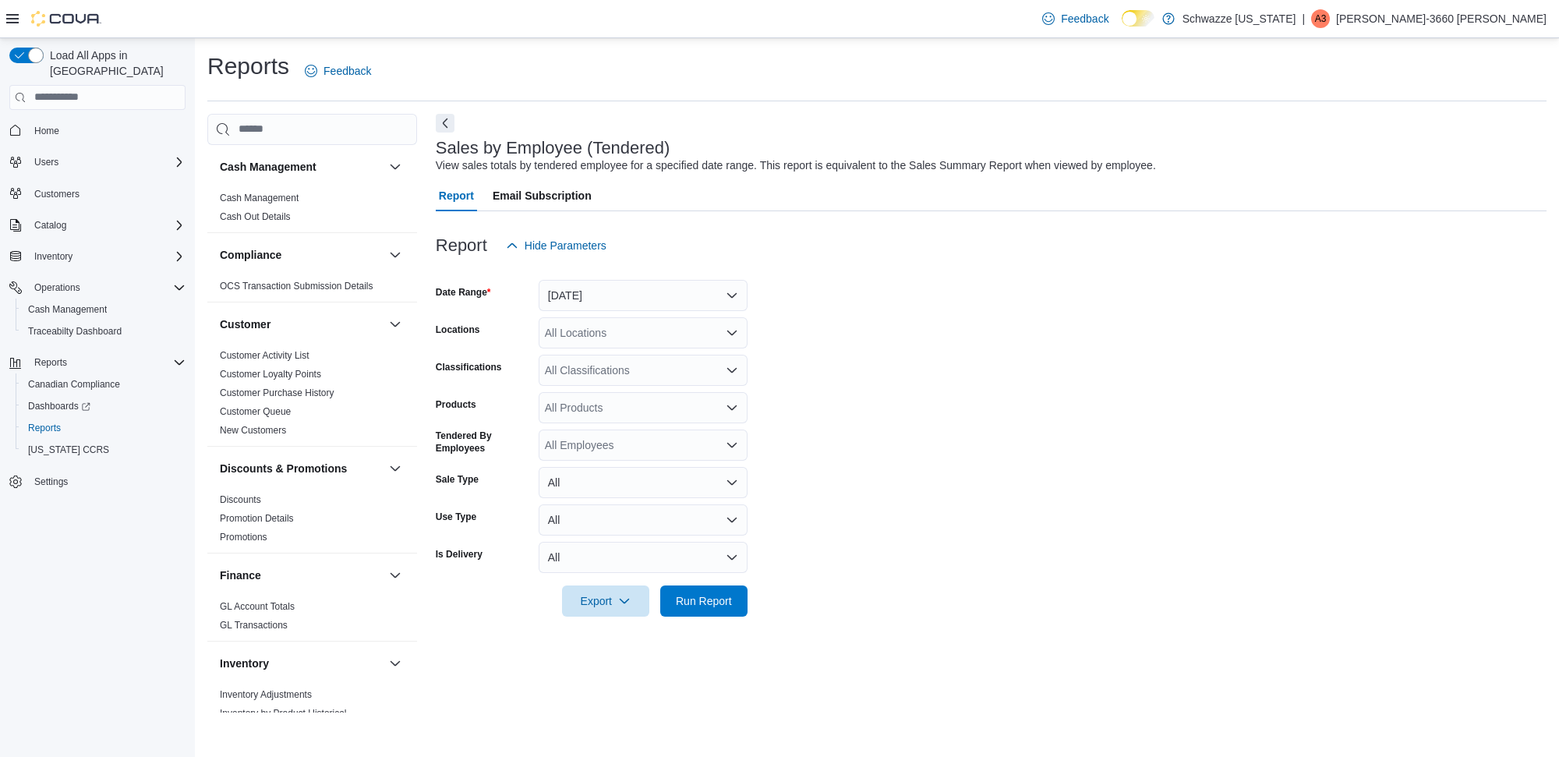
click at [570, 329] on div "All Locations" at bounding box center [643, 332] width 209 height 31
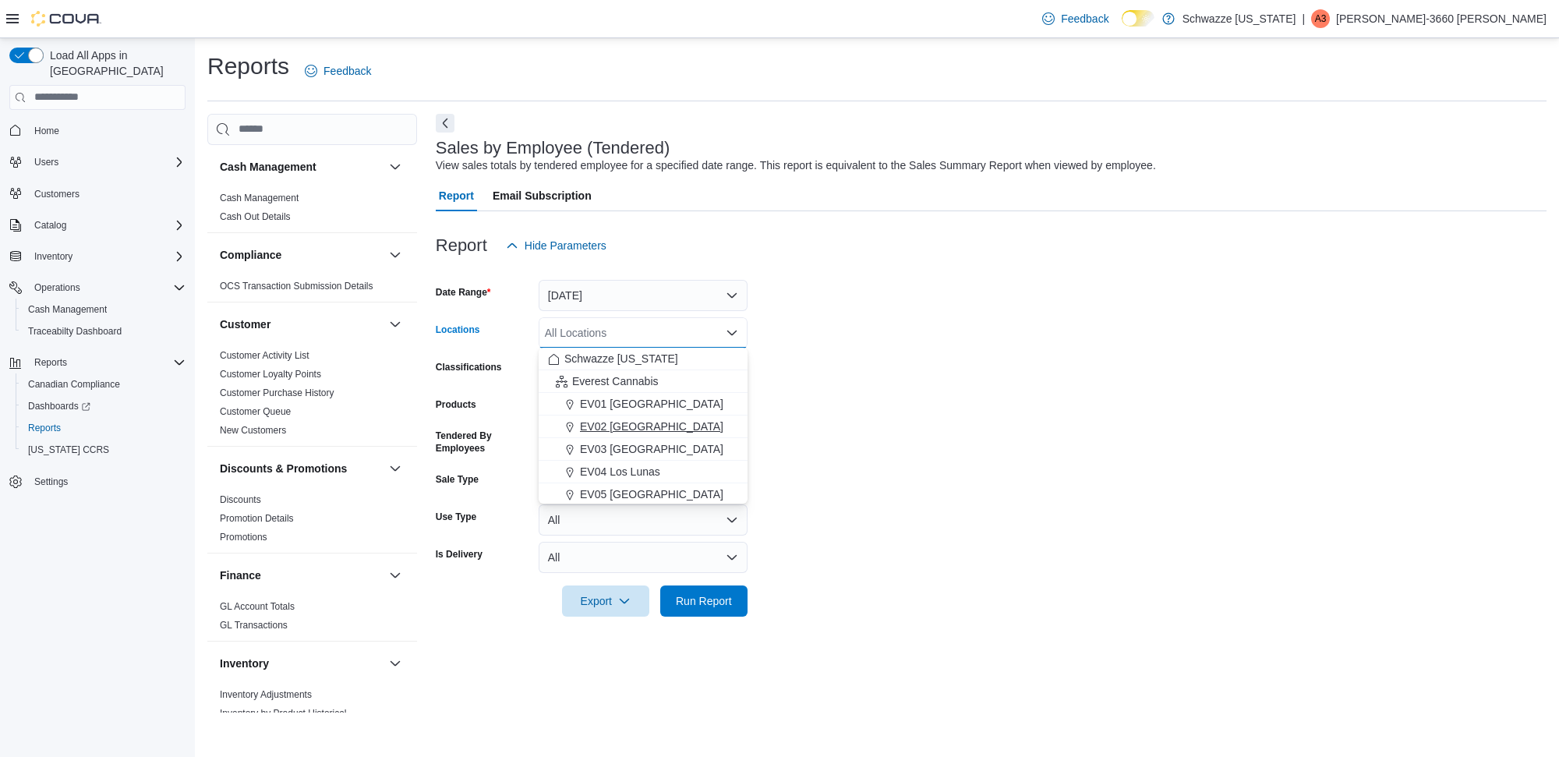
click at [639, 430] on span "EV02 [GEOGRAPHIC_DATA]" at bounding box center [651, 427] width 143 height 16
click at [586, 302] on button "[DATE]" at bounding box center [643, 295] width 209 height 31
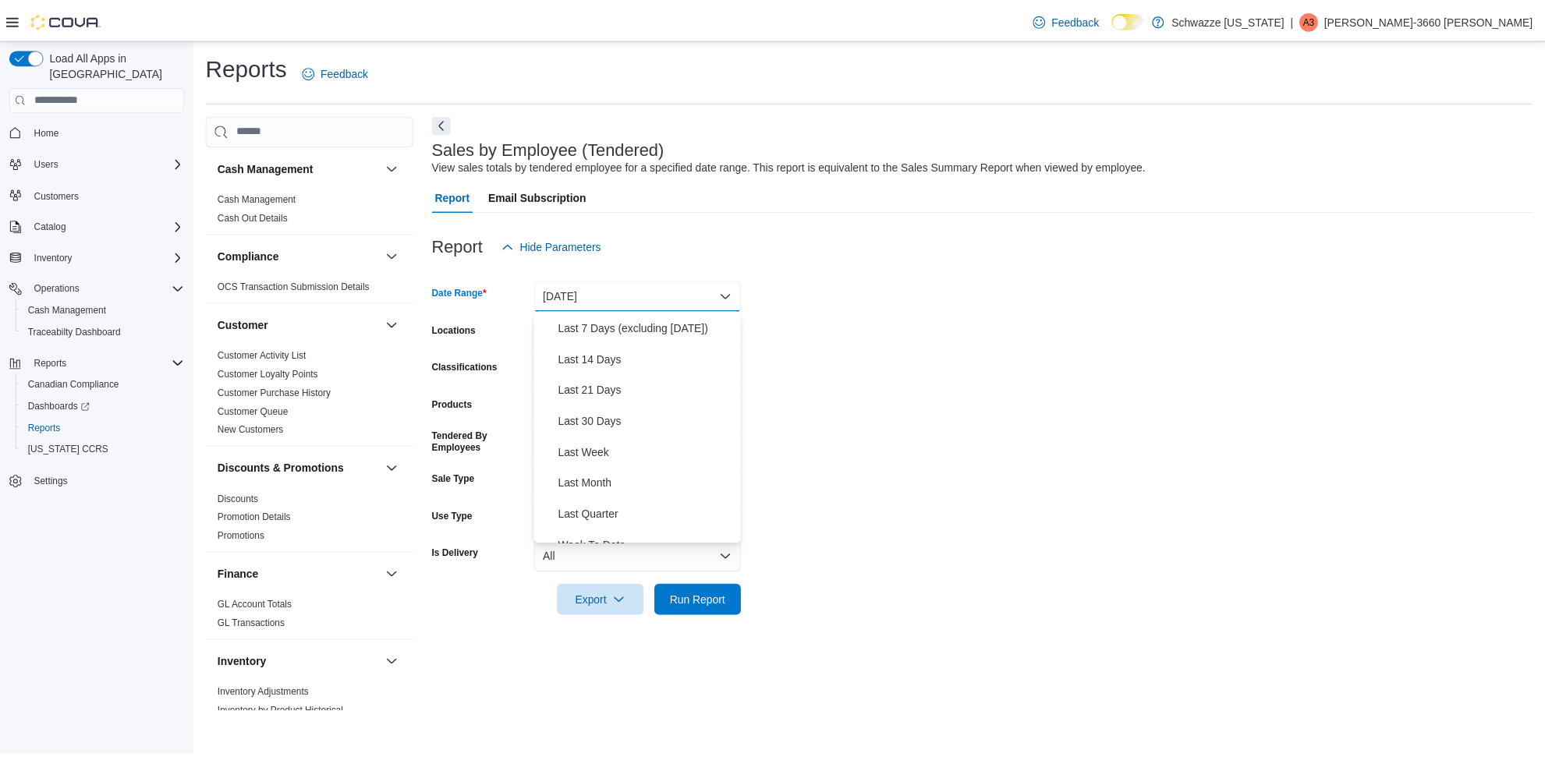
scroll to position [234, 0]
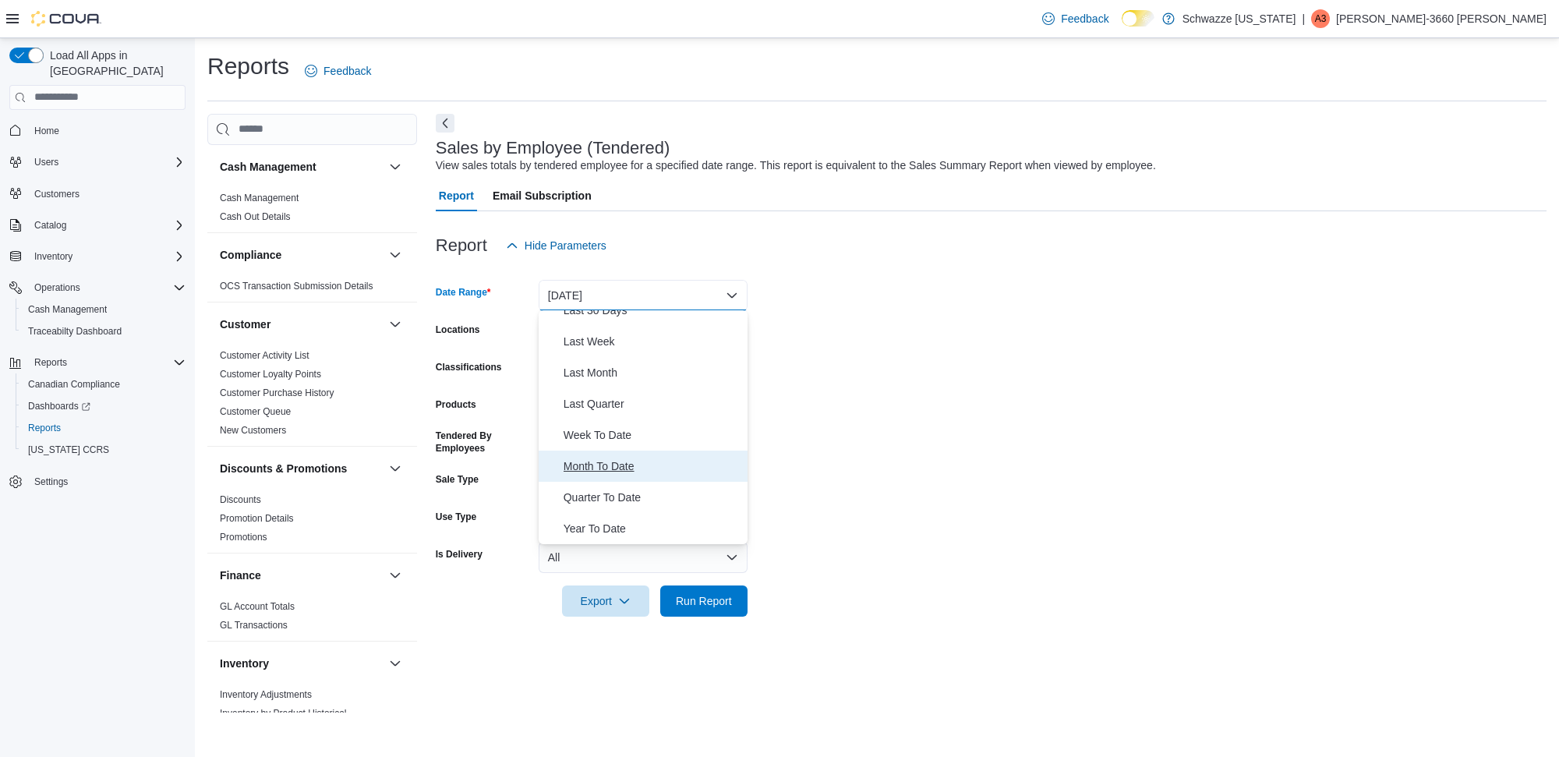
drag, startPoint x: 599, startPoint y: 465, endPoint x: 612, endPoint y: 462, distance: 13.6
click at [599, 464] on span "Month To Date" at bounding box center [653, 466] width 178 height 19
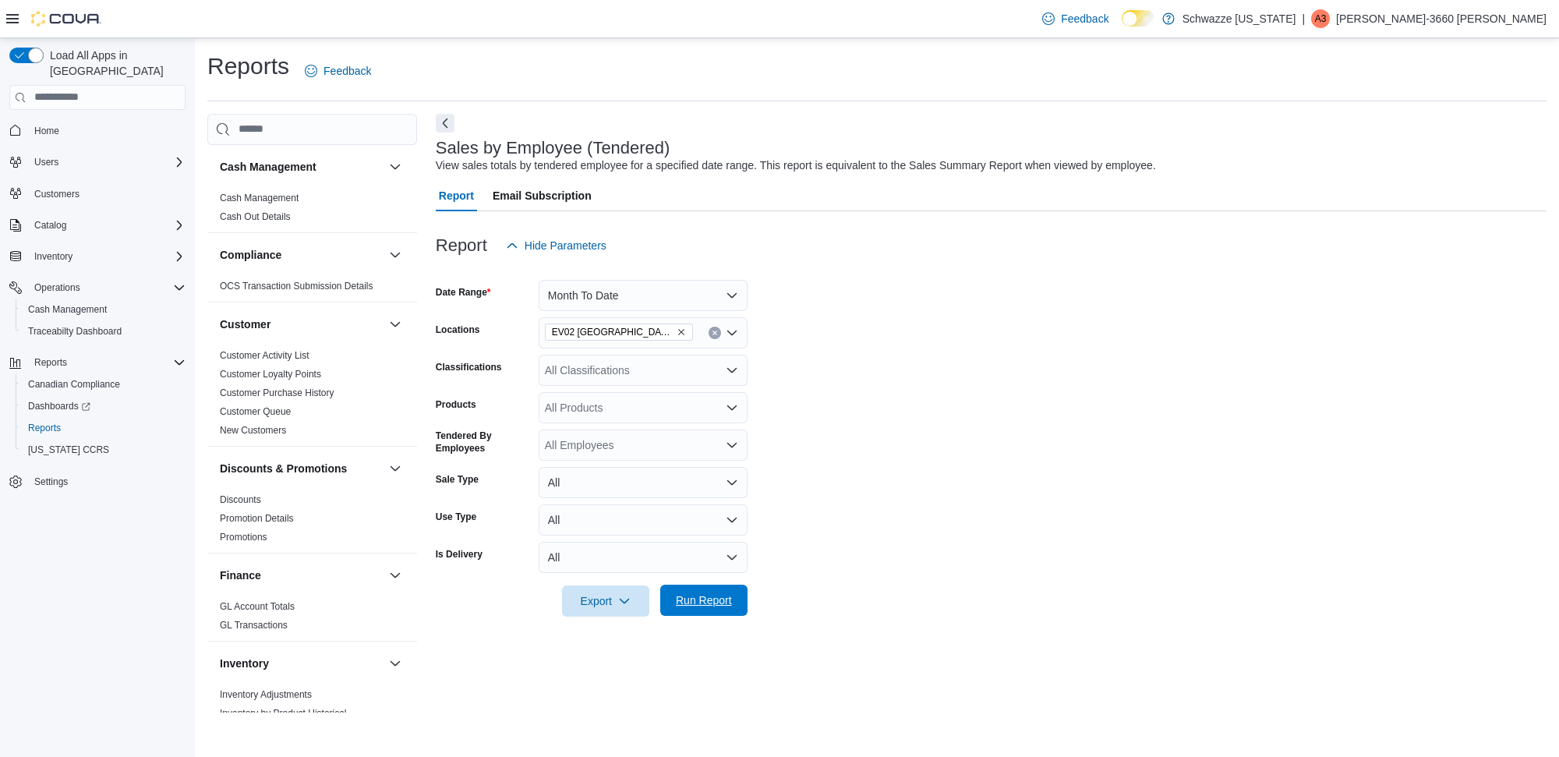
click at [692, 597] on span "Run Report" at bounding box center [704, 601] width 56 height 16
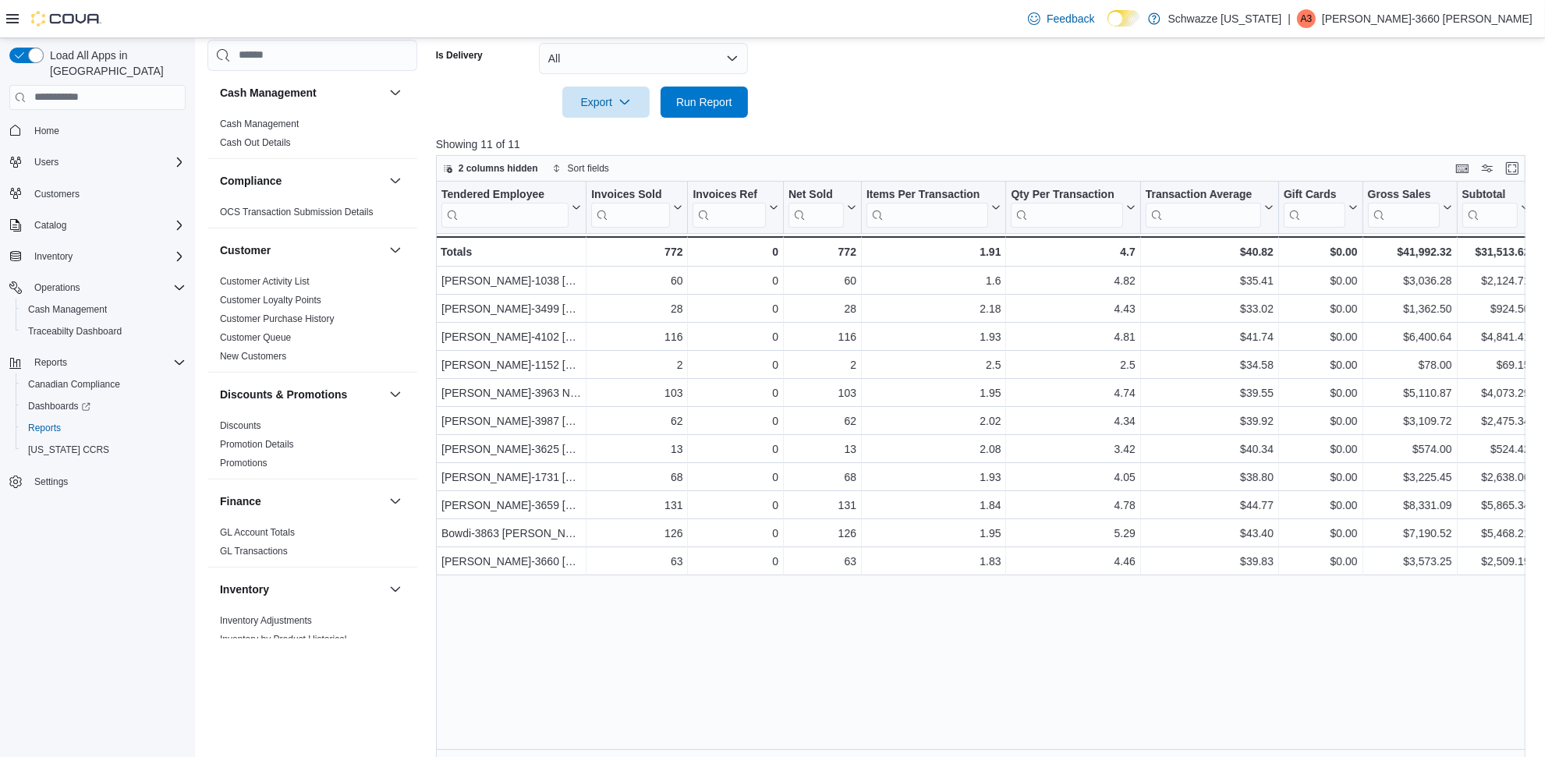
scroll to position [515, 0]
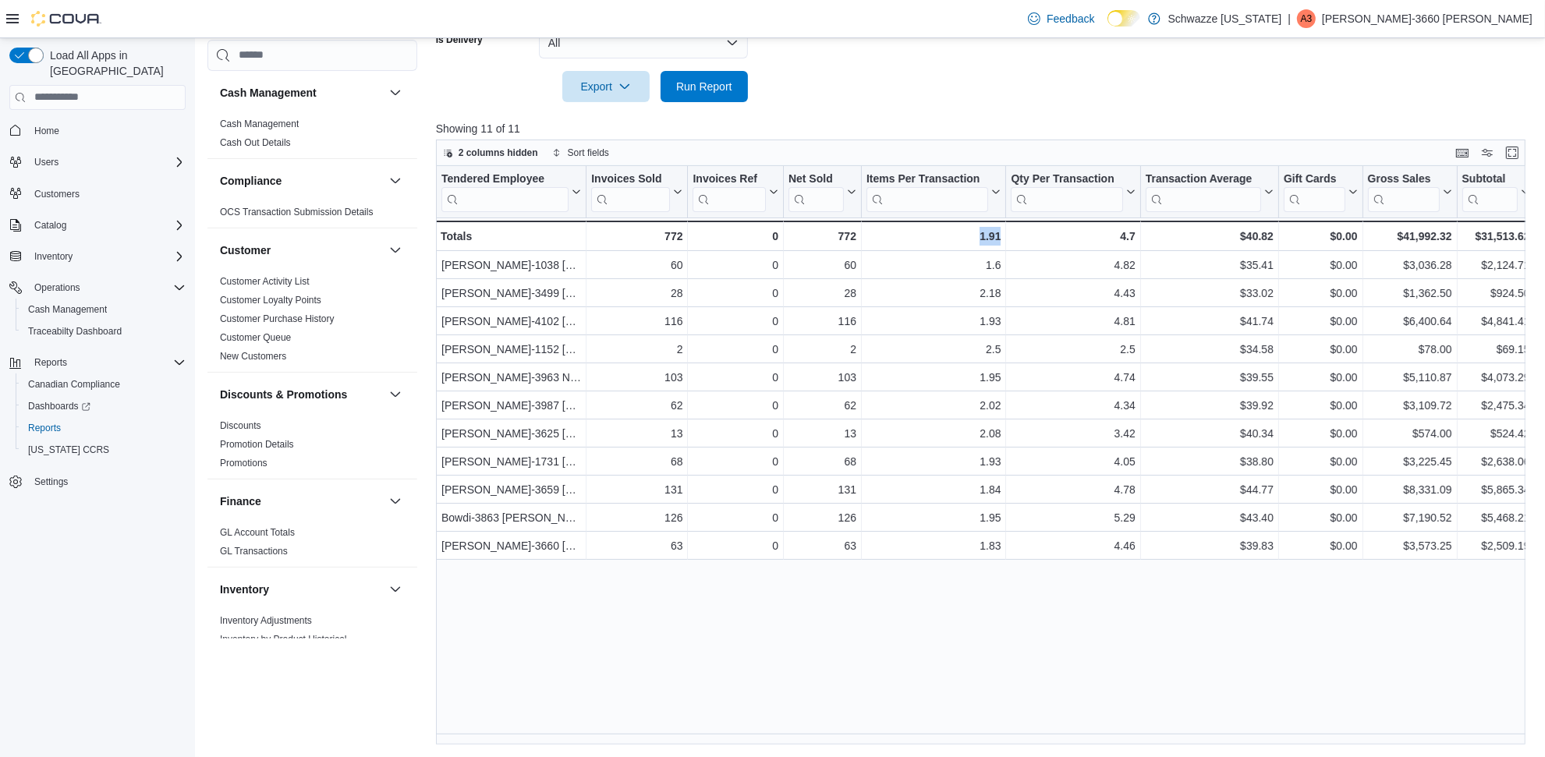
drag, startPoint x: 917, startPoint y: 730, endPoint x: 1010, endPoint y: 727, distance: 92.8
click at [1010, 727] on div "Tendered Employee Click to view column header actions Invoices Sold Click to vi…" at bounding box center [986, 455] width 1100 height 579
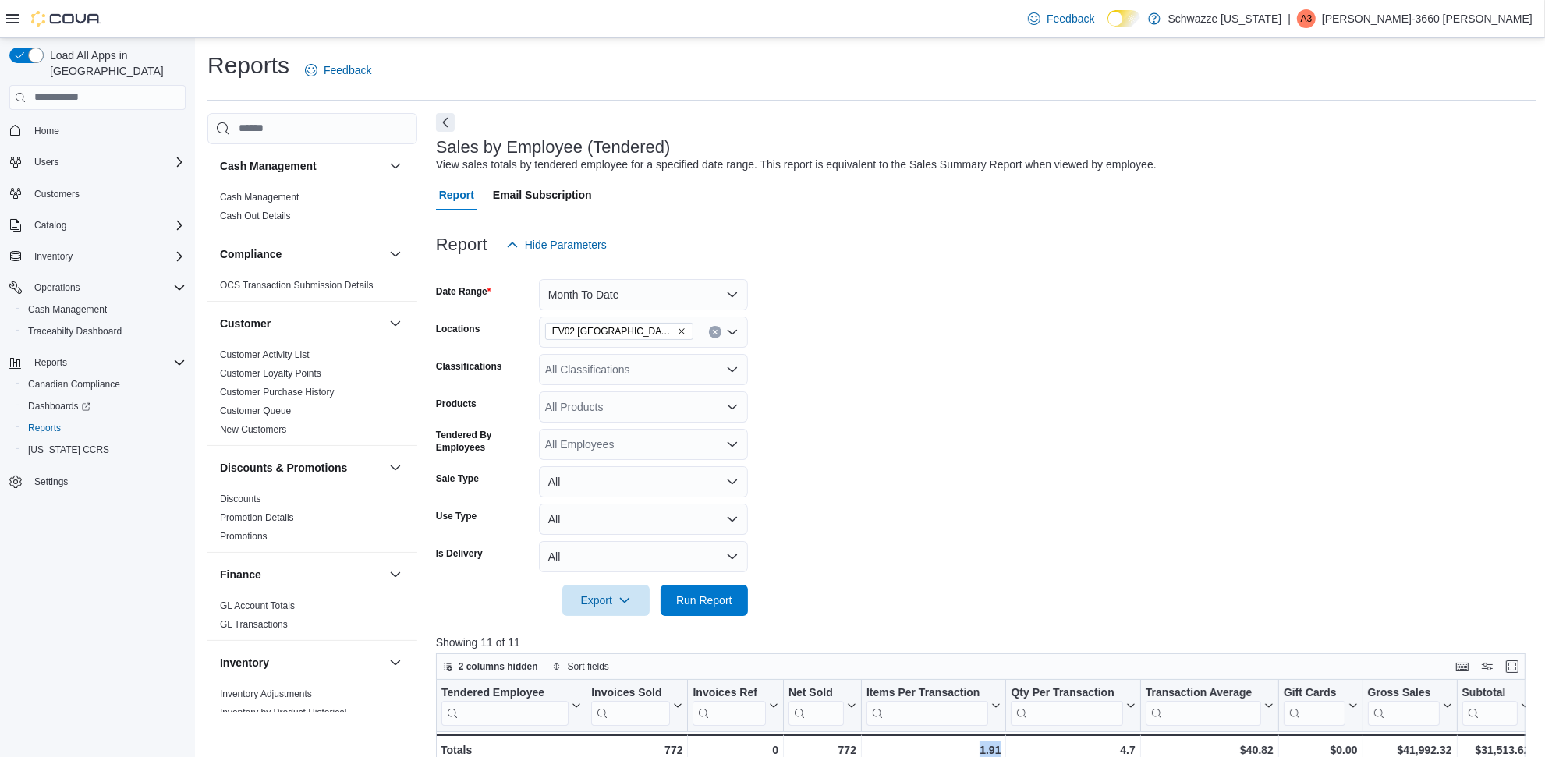
scroll to position [0, 0]
